Goal: Task Accomplishment & Management: Complete application form

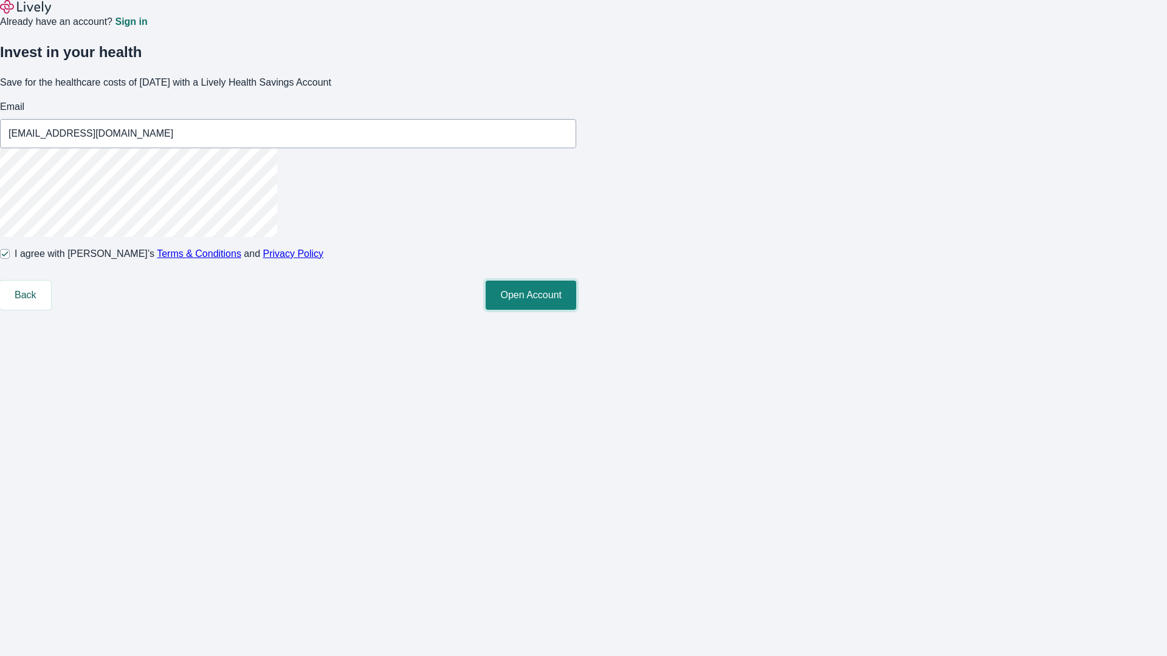
click at [576, 310] on button "Open Account" at bounding box center [531, 295] width 91 height 29
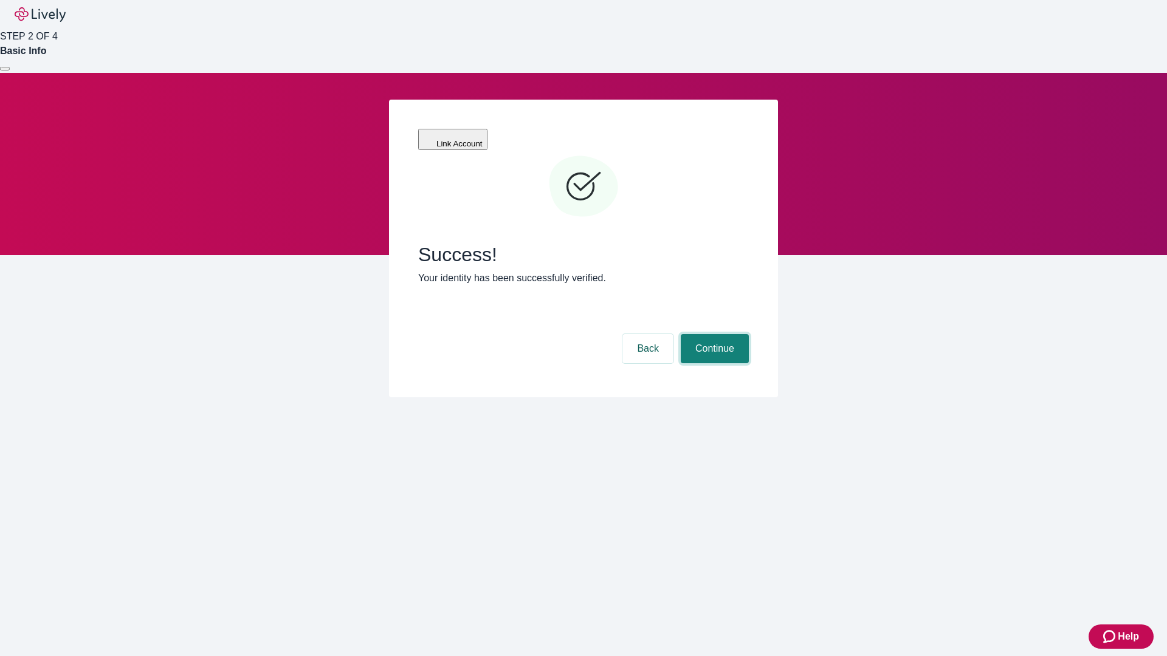
click at [713, 334] on button "Continue" at bounding box center [715, 348] width 68 height 29
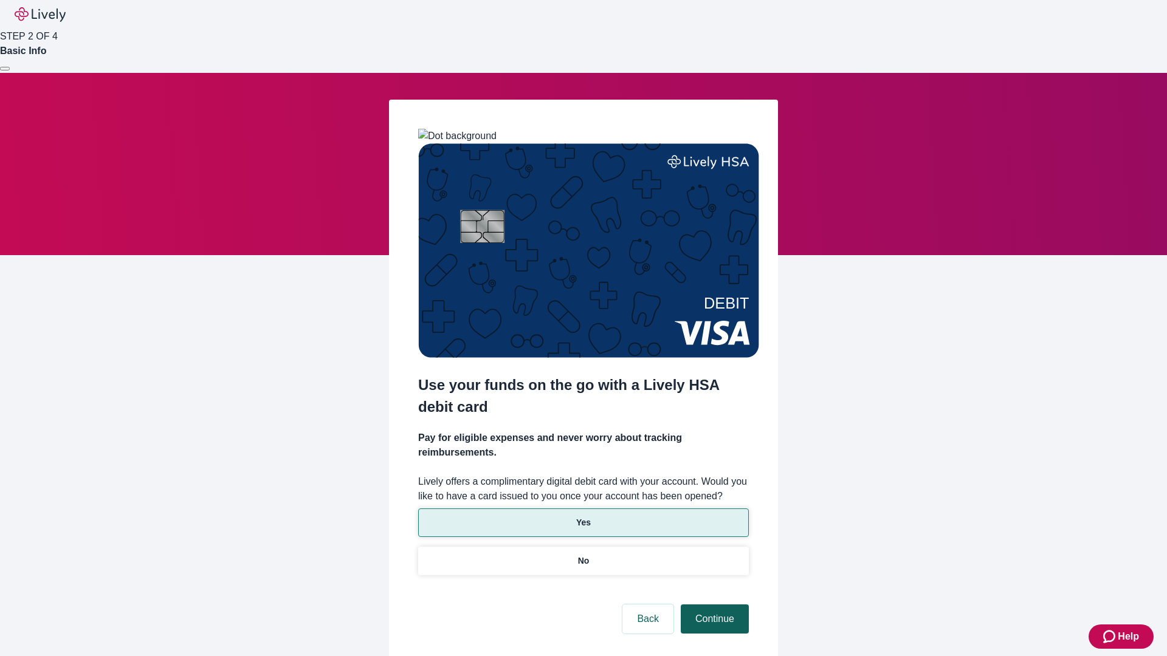
click at [583, 517] on p "Yes" at bounding box center [583, 523] width 15 height 13
click at [713, 605] on button "Continue" at bounding box center [715, 619] width 68 height 29
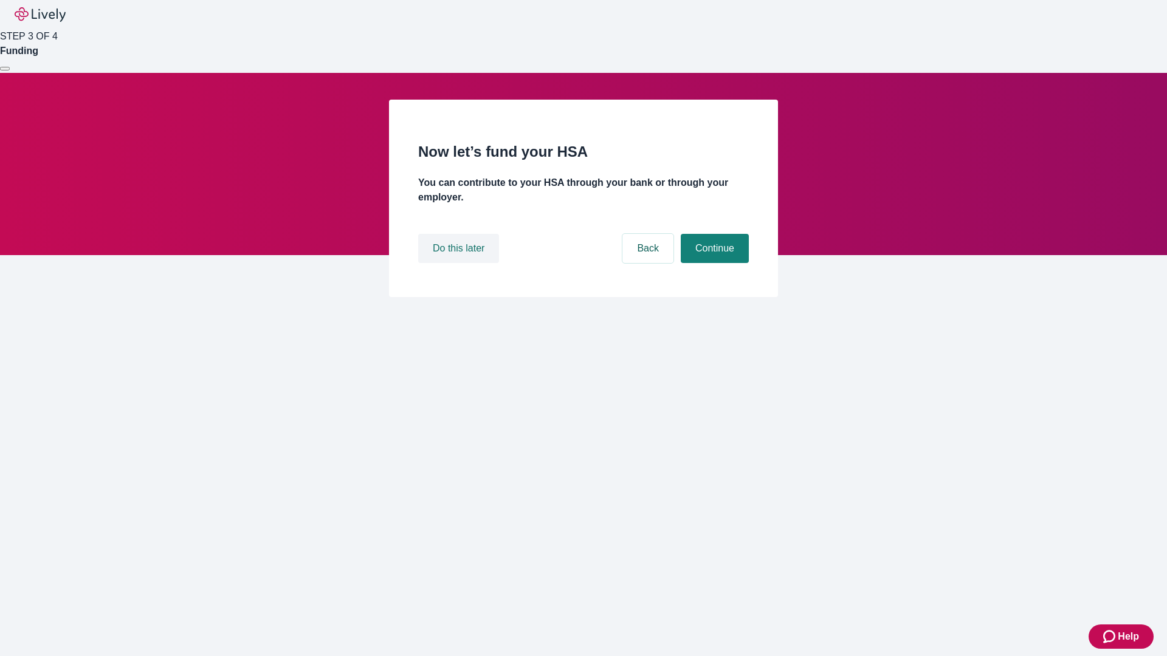
click at [460, 263] on button "Do this later" at bounding box center [458, 248] width 81 height 29
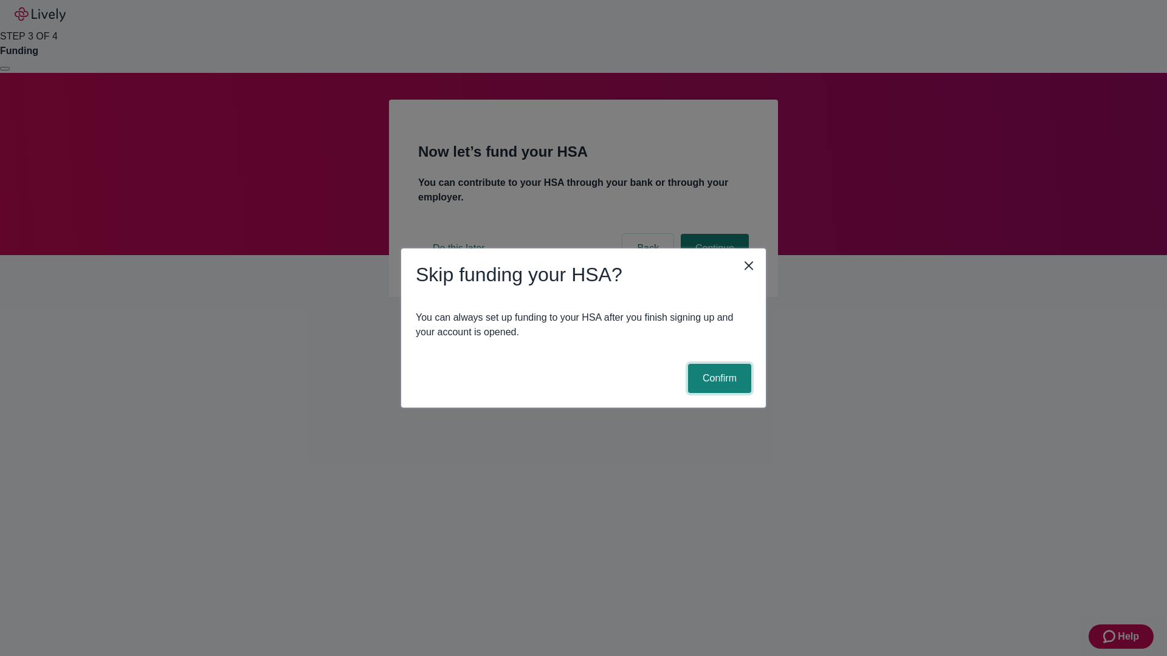
click at [718, 379] on button "Confirm" at bounding box center [719, 378] width 63 height 29
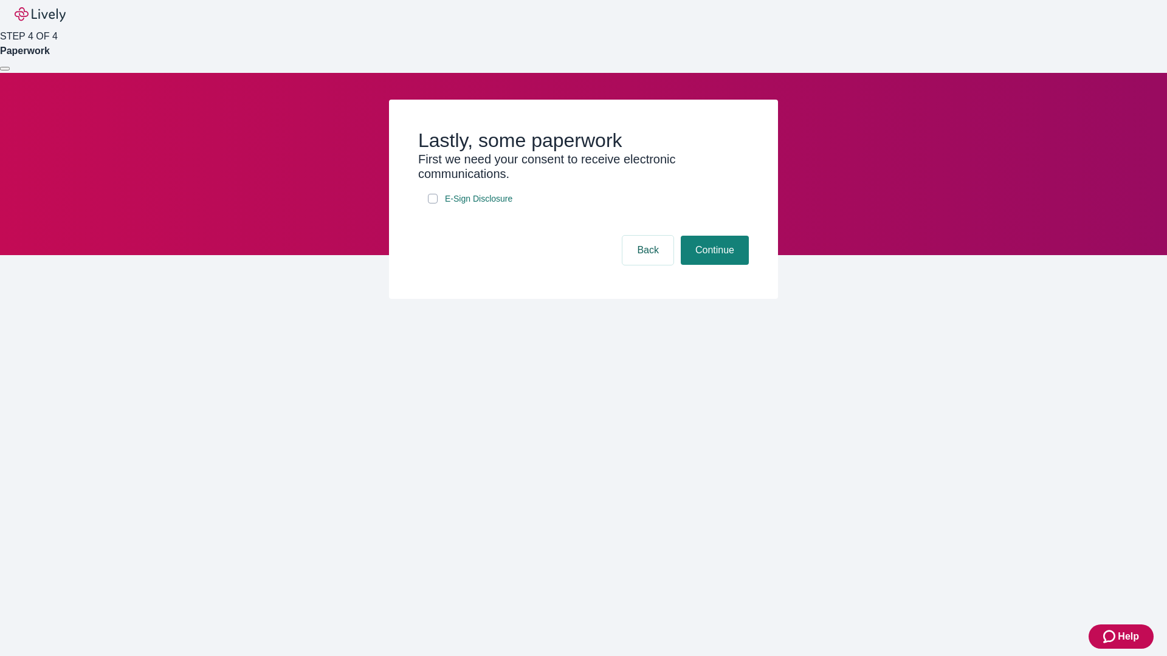
click at [433, 204] on input "E-Sign Disclosure" at bounding box center [433, 199] width 10 height 10
checkbox input "true"
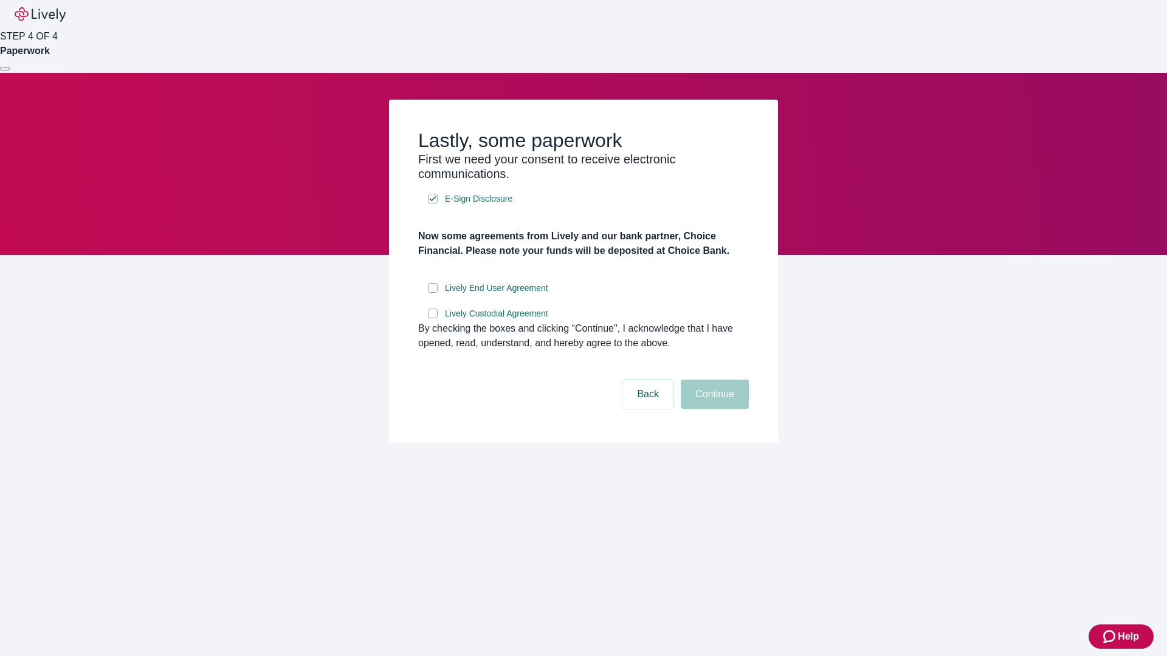
click at [433, 293] on input "Lively End User Agreement" at bounding box center [433, 288] width 10 height 10
checkbox input "true"
click at [433, 318] on input "Lively Custodial Agreement" at bounding box center [433, 314] width 10 height 10
checkbox input "true"
click at [713, 409] on button "Continue" at bounding box center [715, 394] width 68 height 29
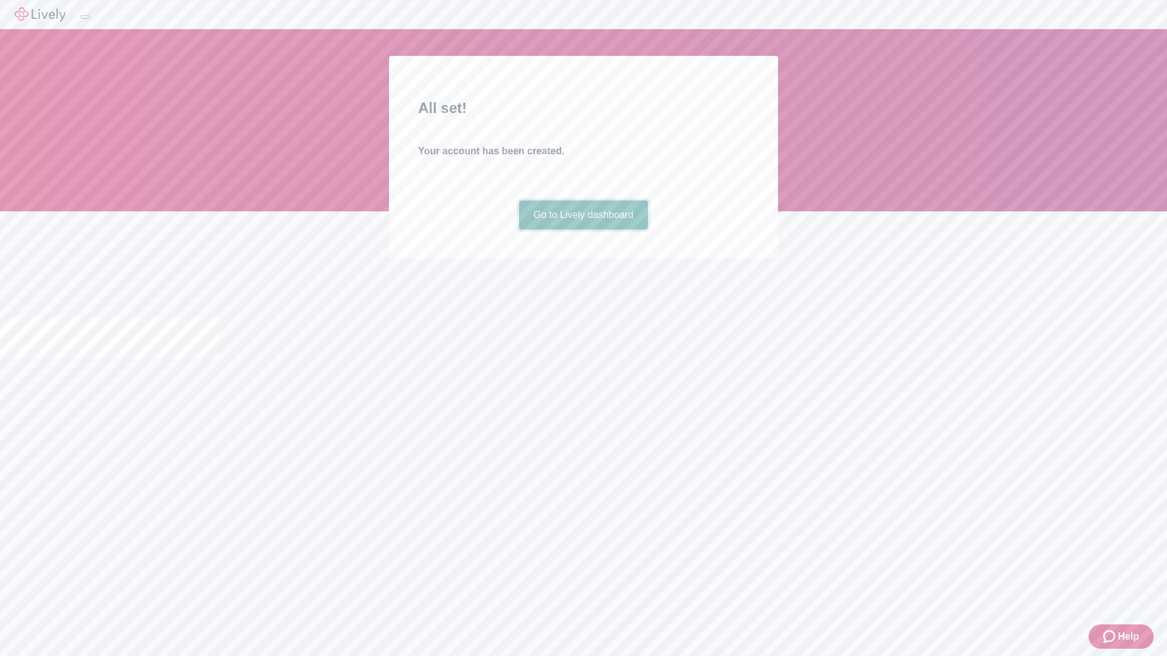
click at [583, 230] on link "Go to Lively dashboard" at bounding box center [583, 215] width 129 height 29
